Goal: Navigation & Orientation: Find specific page/section

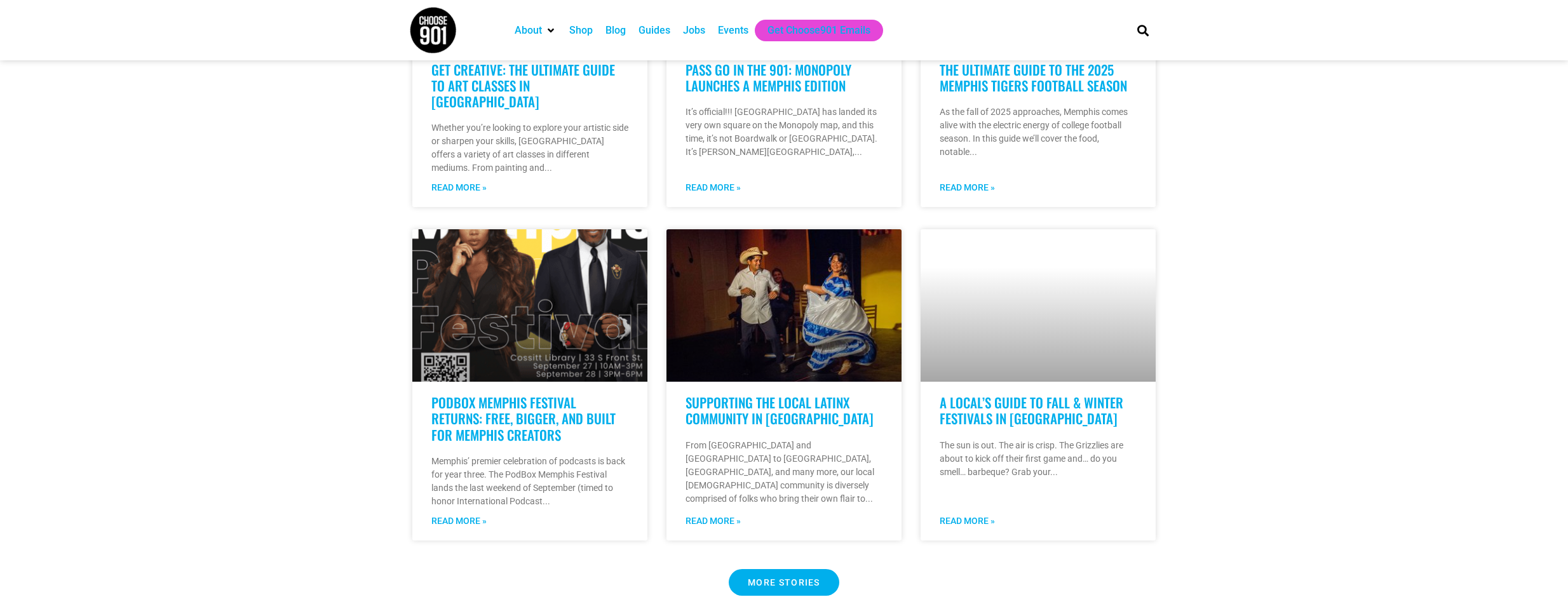
scroll to position [882, 0]
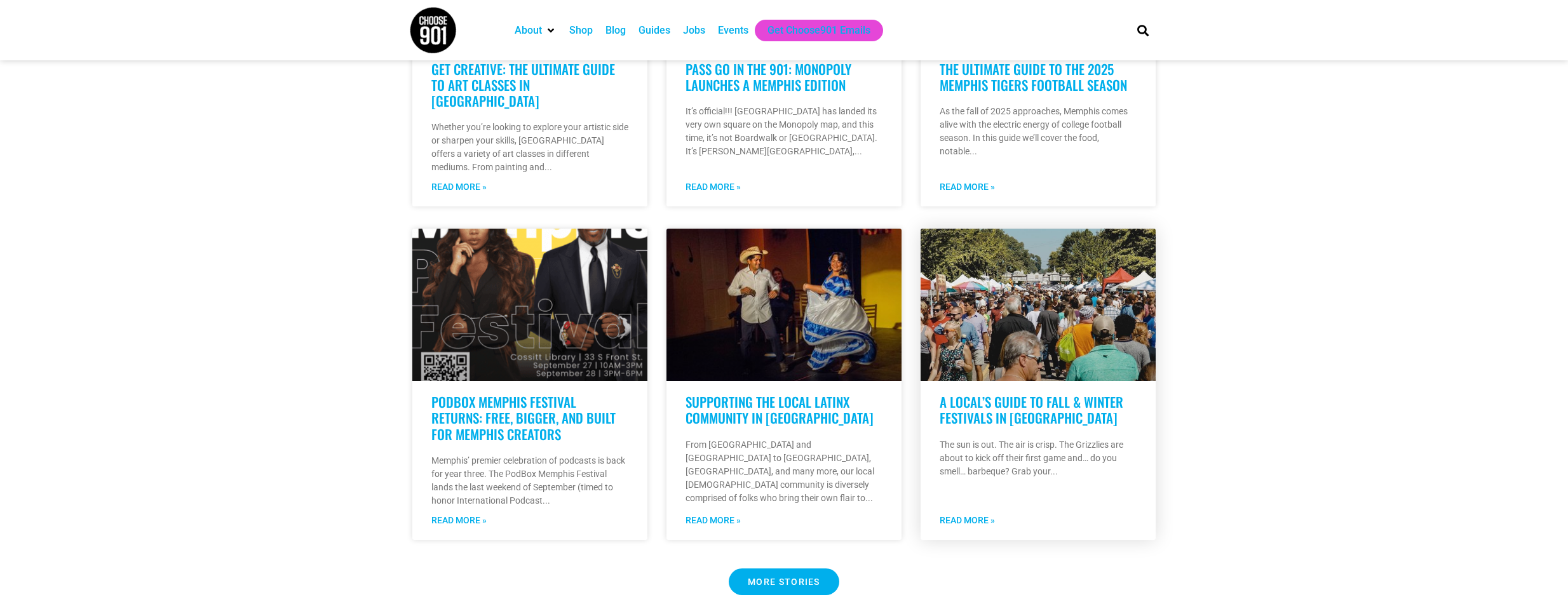
click at [1047, 400] on link "A Local’s Guide to Fall & Winter Festivals in [GEOGRAPHIC_DATA]" at bounding box center [1032, 410] width 184 height 36
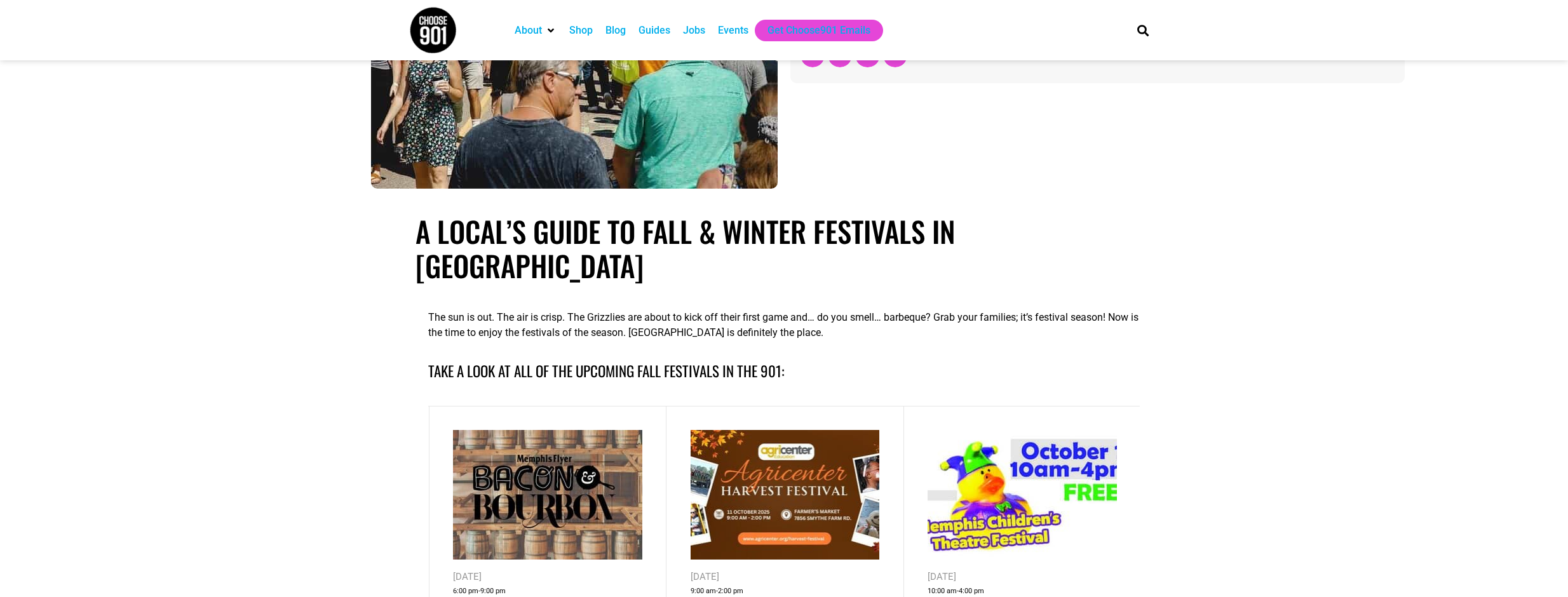
scroll to position [191, 0]
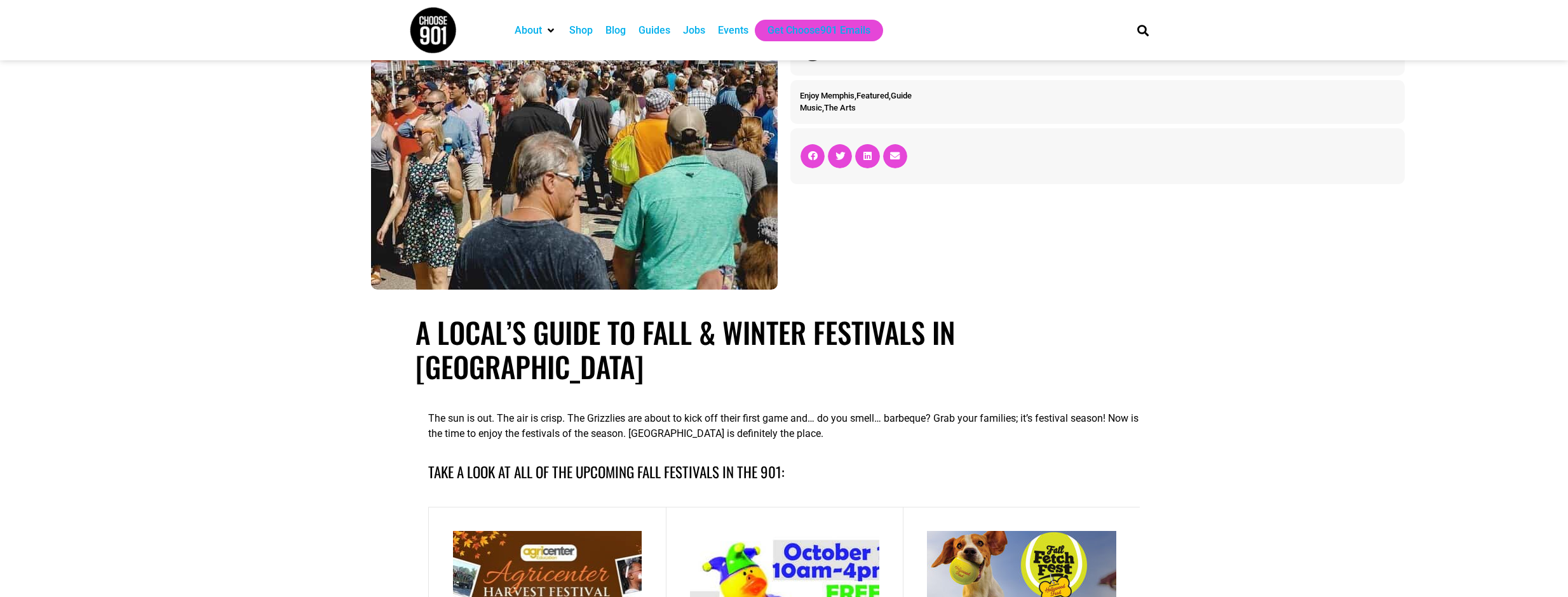
click at [725, 32] on div "Events" at bounding box center [733, 30] width 31 height 15
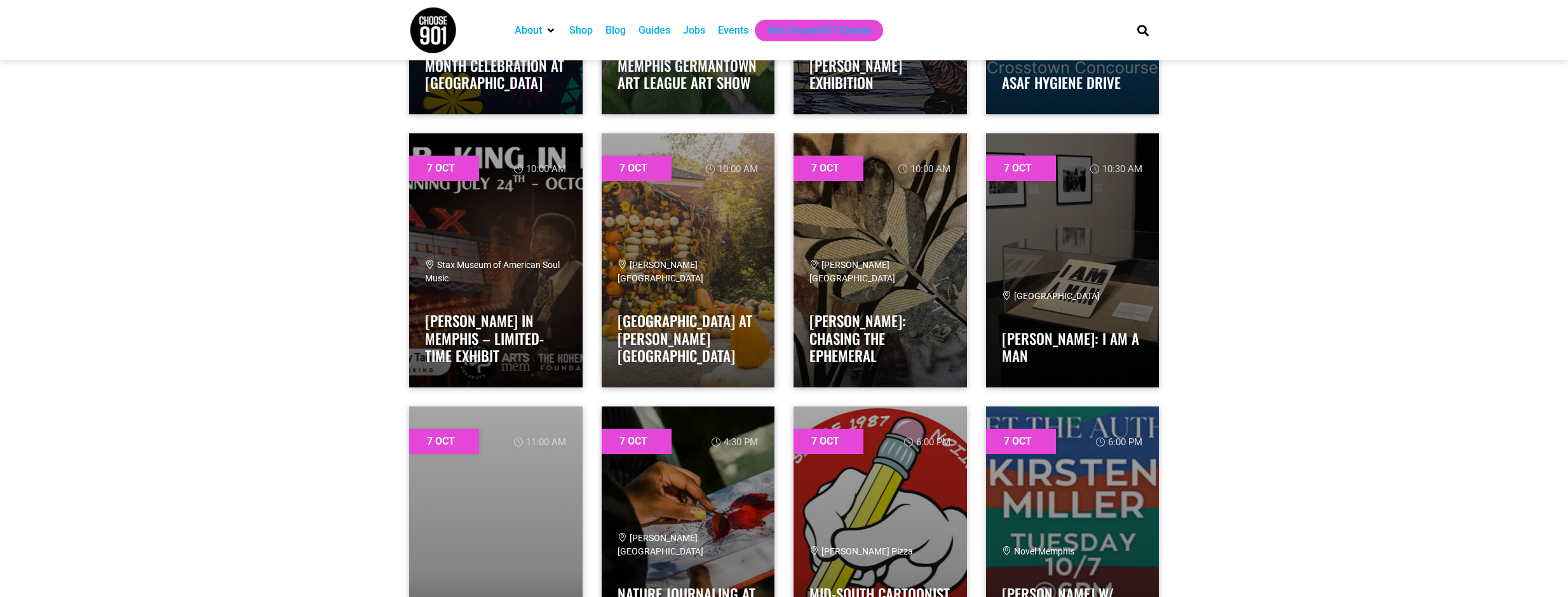
scroll to position [693, 0]
